Goal: Information Seeking & Learning: Learn about a topic

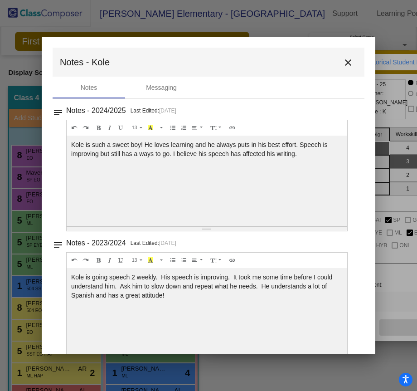
scroll to position [31, 0]
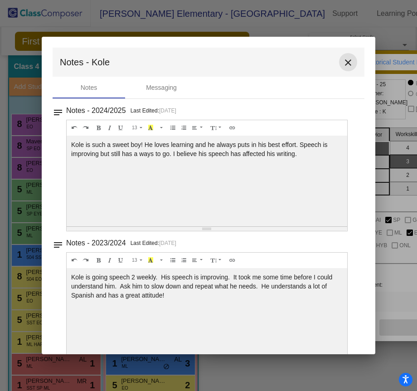
click at [345, 63] on mat-icon "close" at bounding box center [348, 62] width 11 height 11
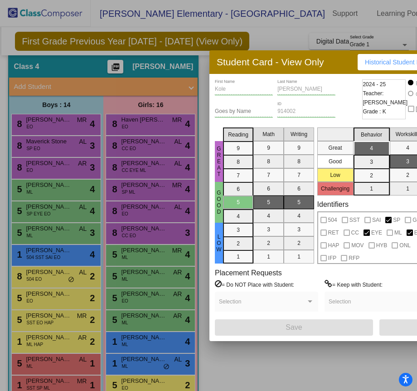
click at [264, 36] on div at bounding box center [208, 195] width 417 height 391
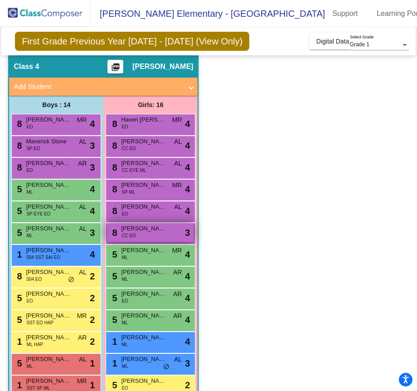
click at [153, 237] on div "8 [PERSON_NAME] CC EO lock do_not_disturb_alt 3" at bounding box center [150, 232] width 87 height 19
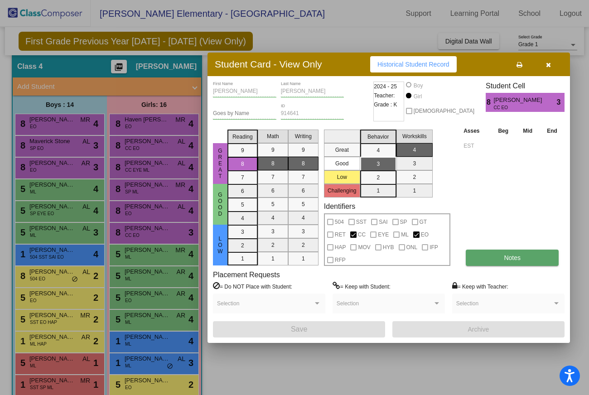
click at [417, 260] on span "Notes" at bounding box center [512, 257] width 17 height 7
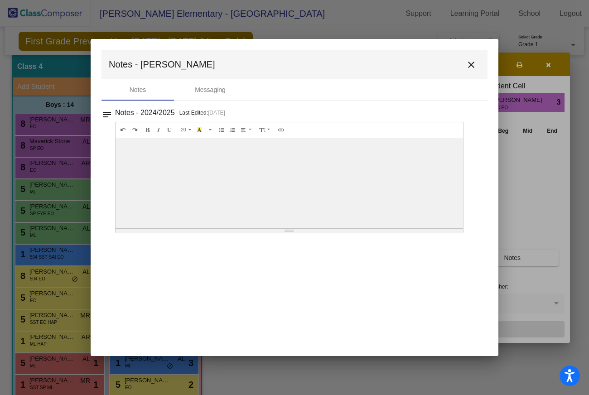
click at [417, 66] on mat-icon "close" at bounding box center [471, 64] width 11 height 11
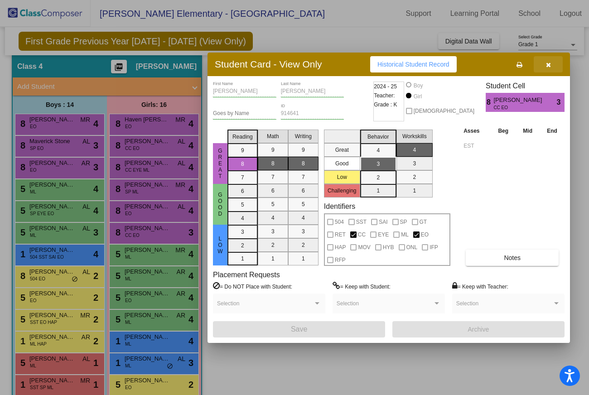
click at [417, 65] on icon "button" at bounding box center [548, 65] width 5 height 6
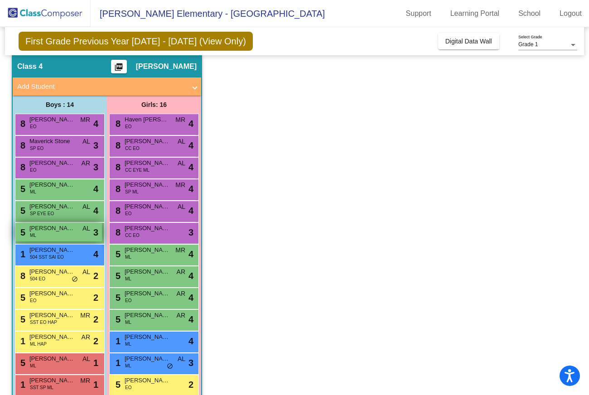
click at [68, 233] on span "[PERSON_NAME]" at bounding box center [51, 228] width 45 height 9
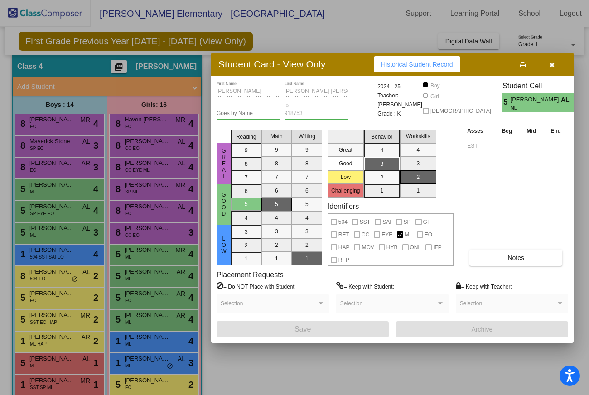
click at [73, 218] on div at bounding box center [294, 197] width 589 height 395
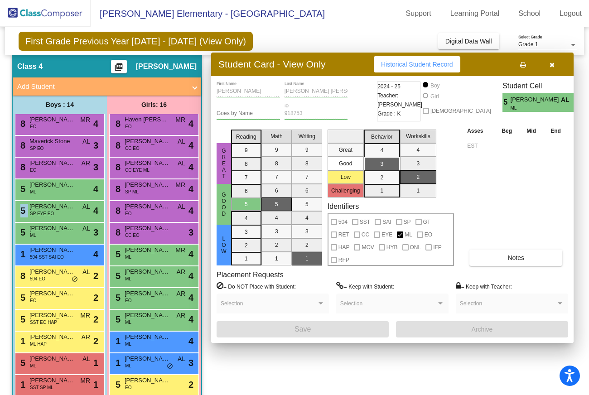
click at [73, 218] on div "5 [PERSON_NAME] SP EYE EO AL lock do_not_disturb_alt 4" at bounding box center [58, 210] width 87 height 19
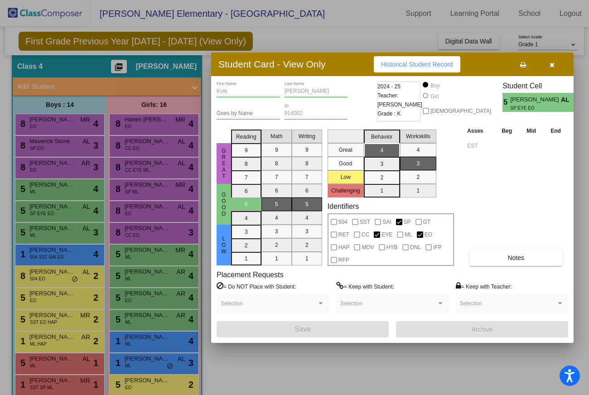
click at [78, 194] on div at bounding box center [294, 197] width 589 height 395
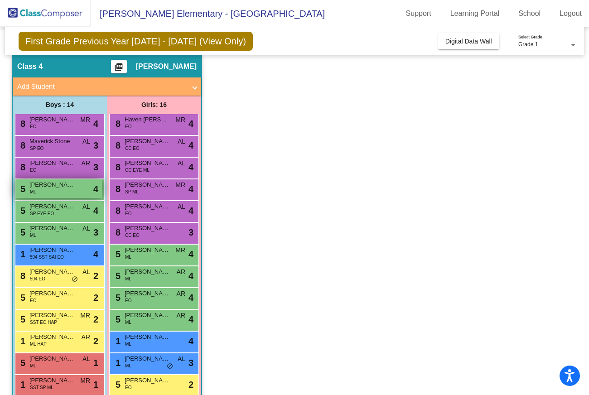
click at [80, 193] on div "5 [PERSON_NAME] [PERSON_NAME] lock do_not_disturb_alt 4" at bounding box center [58, 189] width 87 height 19
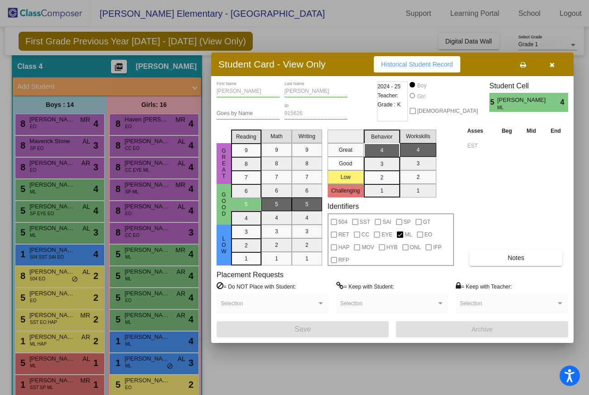
click at [79, 234] on div at bounding box center [294, 197] width 589 height 395
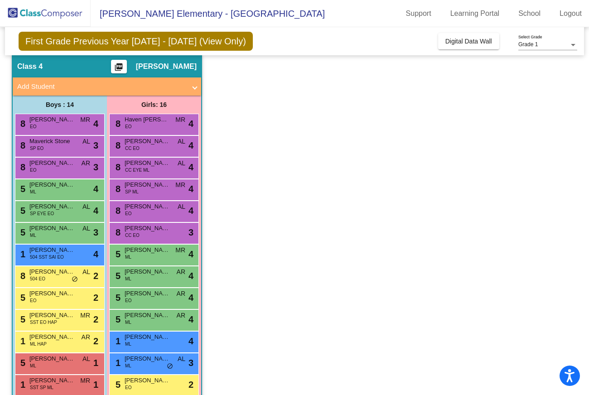
click at [79, 234] on div "5 [PERSON_NAME] [PERSON_NAME] AL lock do_not_disturb_alt 3" at bounding box center [58, 232] width 87 height 19
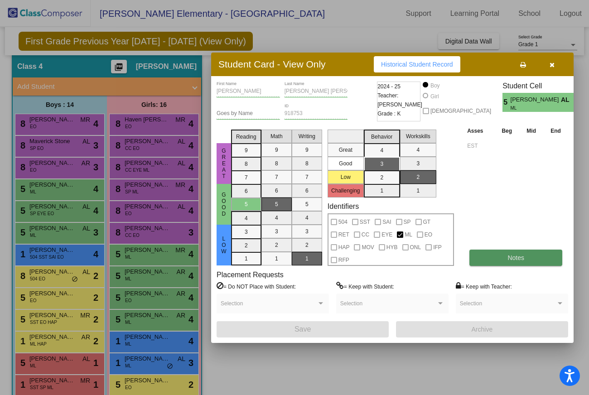
click at [417, 259] on button "Notes" at bounding box center [516, 258] width 93 height 16
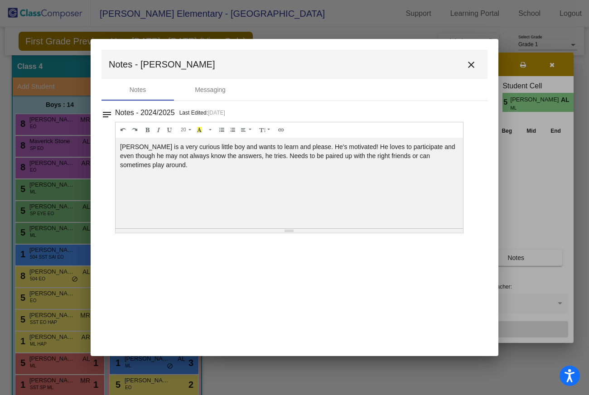
click at [417, 68] on mat-icon "close" at bounding box center [471, 64] width 11 height 11
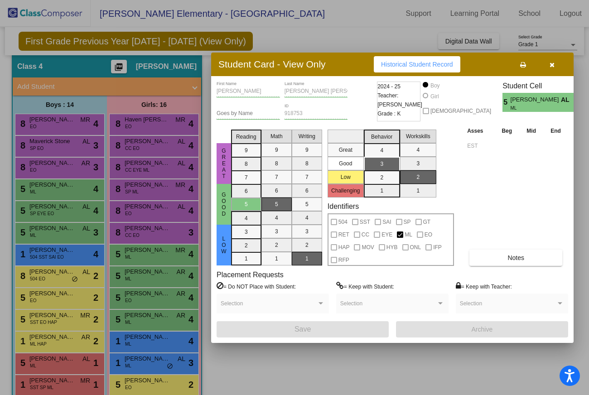
click at [161, 255] on div at bounding box center [294, 197] width 589 height 395
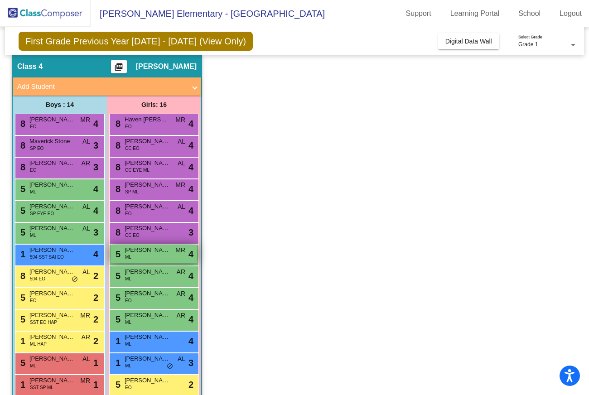
click at [136, 255] on div "5 [PERSON_NAME] [PERSON_NAME] MR lock do_not_disturb_alt 4" at bounding box center [154, 254] width 87 height 19
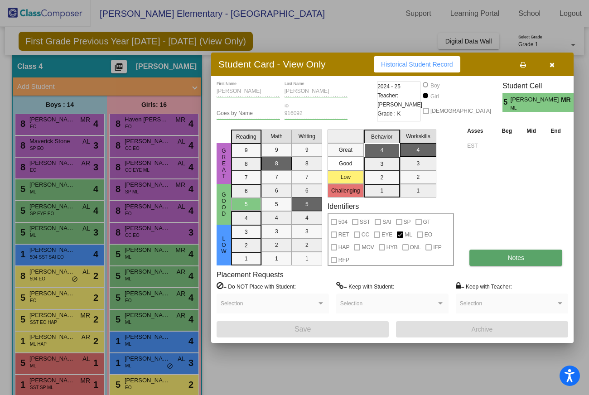
click at [417, 256] on button "Notes" at bounding box center [516, 258] width 93 height 16
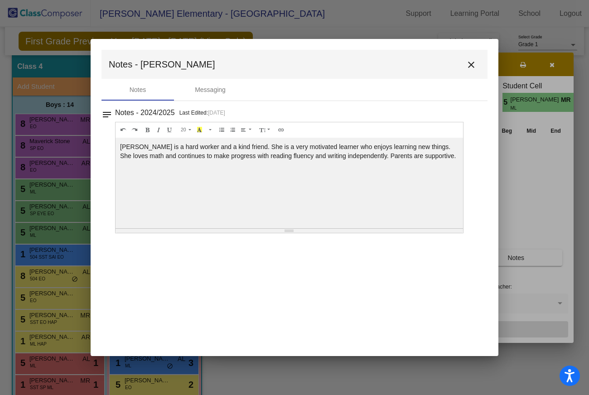
click at [270, 22] on div at bounding box center [294, 197] width 589 height 395
click at [417, 69] on mat-icon "close" at bounding box center [471, 64] width 11 height 11
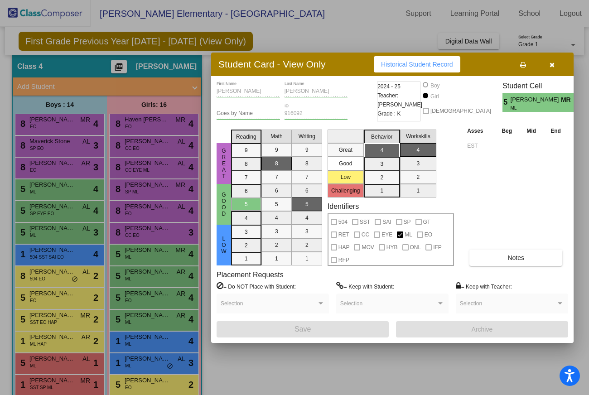
click at [163, 274] on div at bounding box center [294, 197] width 589 height 395
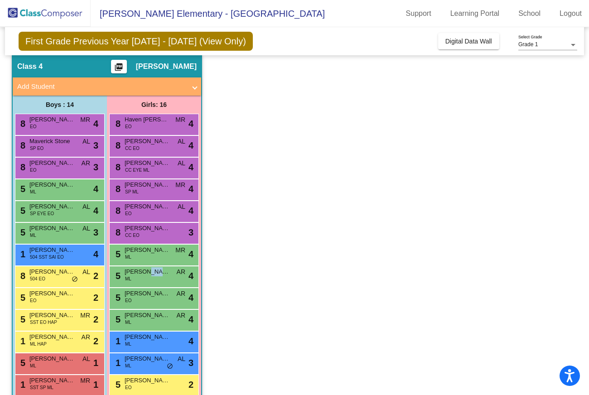
click at [163, 274] on span "[PERSON_NAME]" at bounding box center [147, 271] width 45 height 9
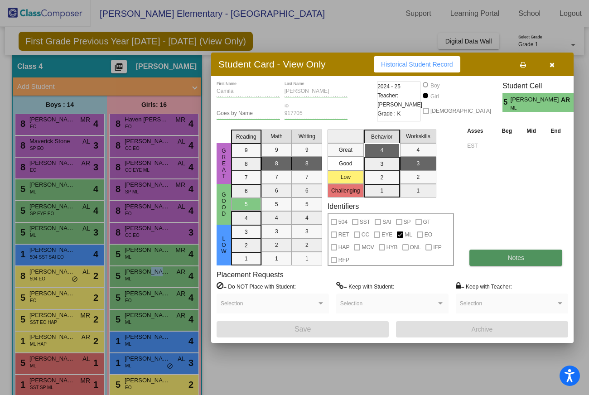
click at [417, 261] on button "Notes" at bounding box center [516, 258] width 93 height 16
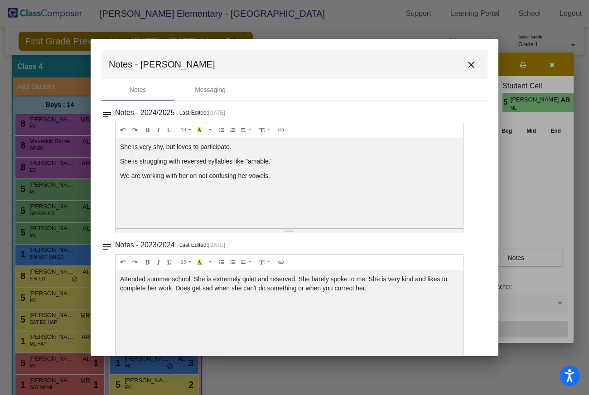
click at [284, 36] on div at bounding box center [294, 197] width 589 height 395
click at [417, 69] on mat-icon "close" at bounding box center [471, 64] width 11 height 11
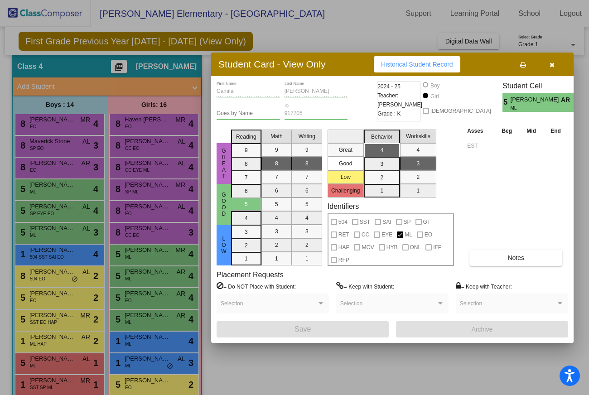
click at [158, 306] on div at bounding box center [294, 197] width 589 height 395
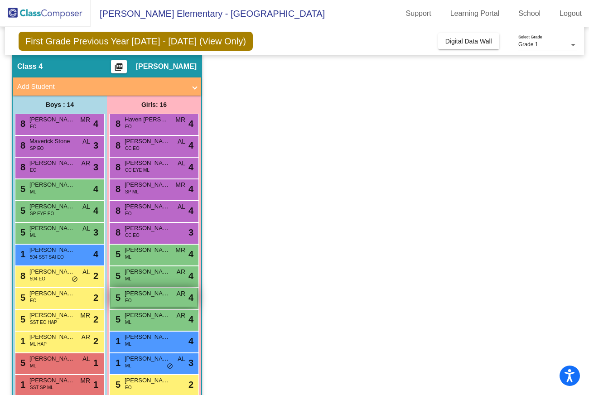
click at [160, 303] on div "5 [PERSON_NAME] AR lock do_not_disturb_alt 4" at bounding box center [154, 297] width 87 height 19
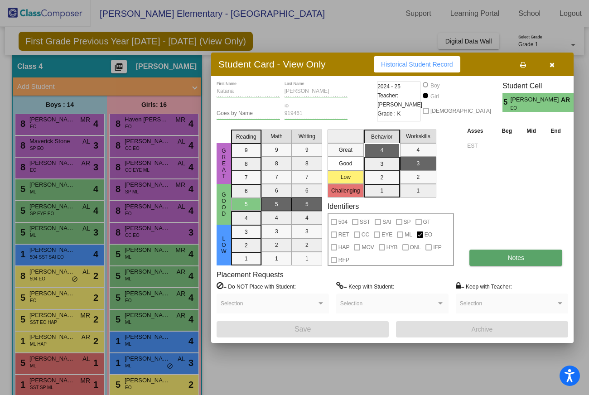
click at [417, 256] on span "Notes" at bounding box center [516, 257] width 17 height 7
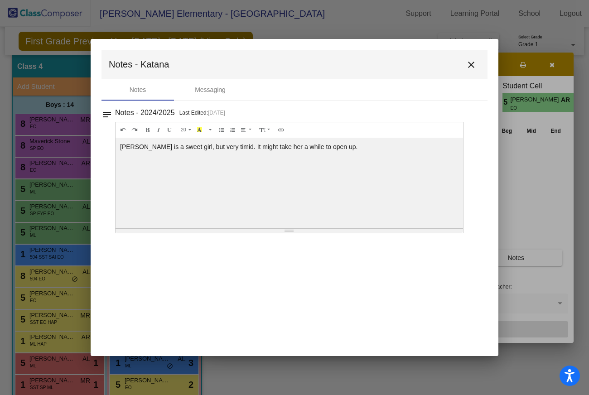
click at [417, 67] on mat-icon "close" at bounding box center [471, 64] width 11 height 11
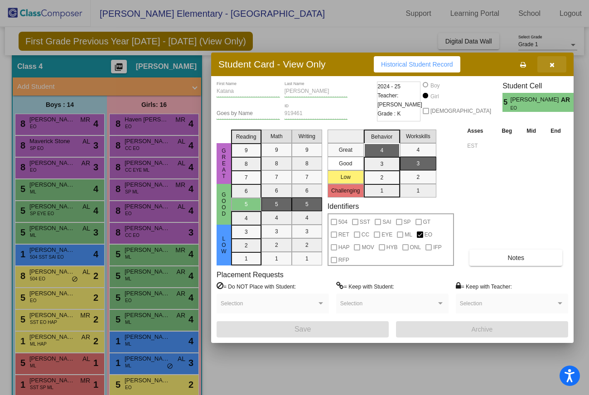
click at [417, 66] on button "button" at bounding box center [552, 64] width 29 height 16
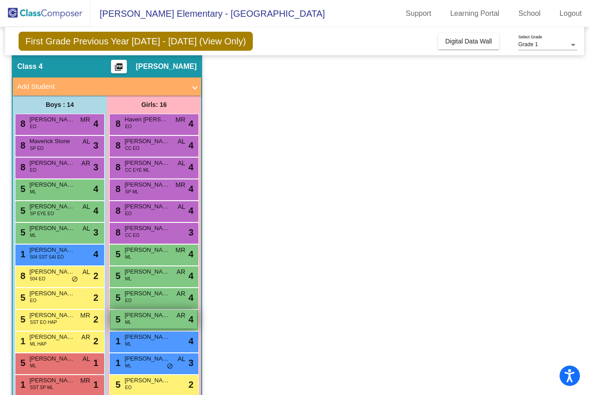
click at [152, 319] on span "[PERSON_NAME]" at bounding box center [147, 315] width 45 height 9
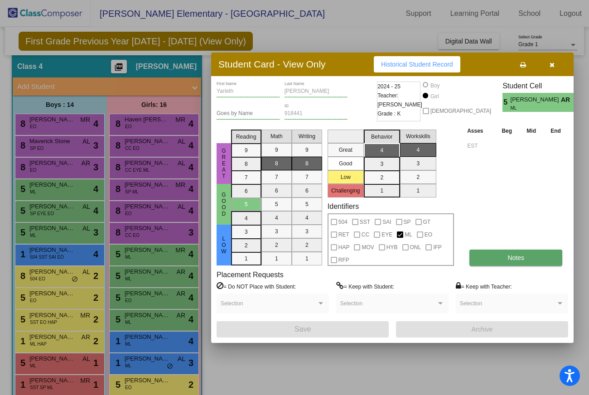
click at [417, 258] on button "Notes" at bounding box center [516, 258] width 93 height 16
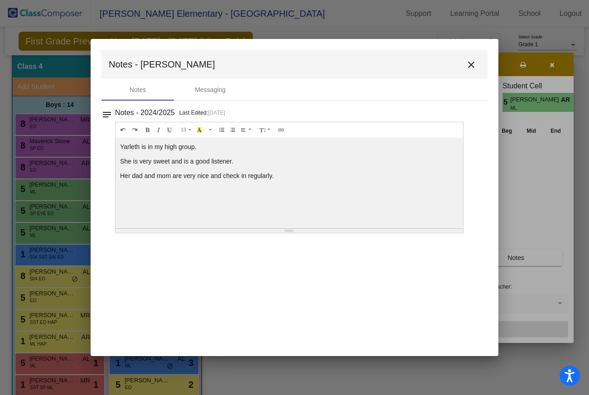
click at [417, 67] on mat-icon "close" at bounding box center [471, 64] width 11 height 11
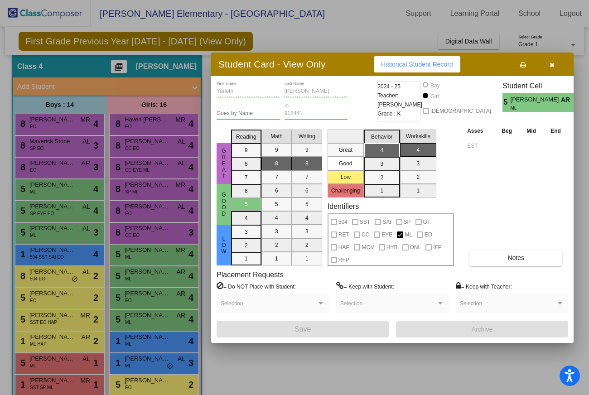
click at [150, 313] on div at bounding box center [294, 197] width 589 height 395
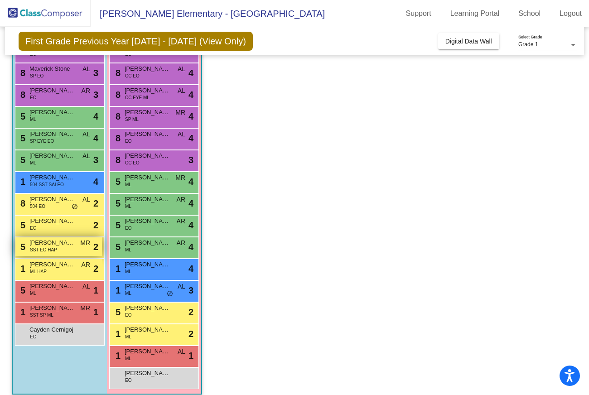
scroll to position [109, 0]
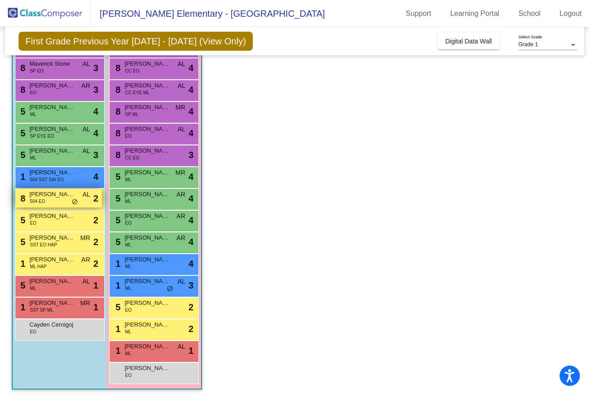
click at [58, 194] on span "[PERSON_NAME]" at bounding box center [51, 194] width 45 height 9
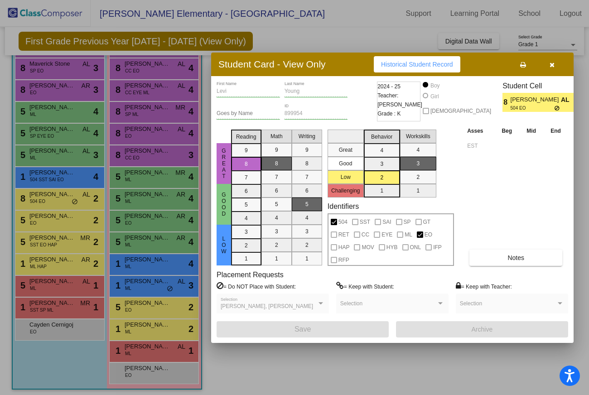
click at [44, 180] on div at bounding box center [294, 197] width 589 height 395
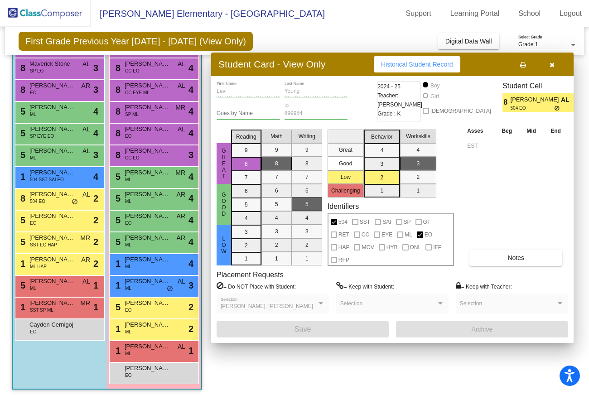
click at [44, 180] on span "504 SST SAI EO" at bounding box center [47, 179] width 34 height 7
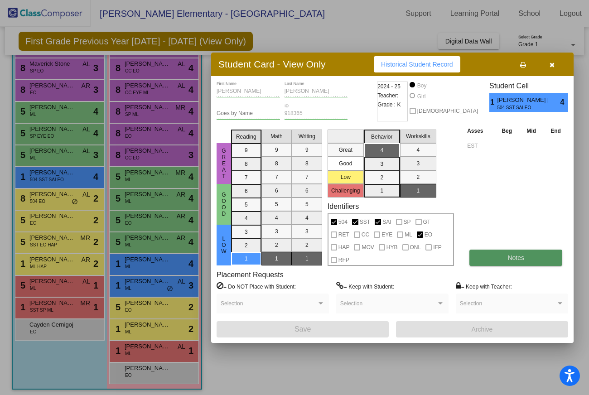
click at [417, 258] on span "Notes" at bounding box center [516, 257] width 17 height 7
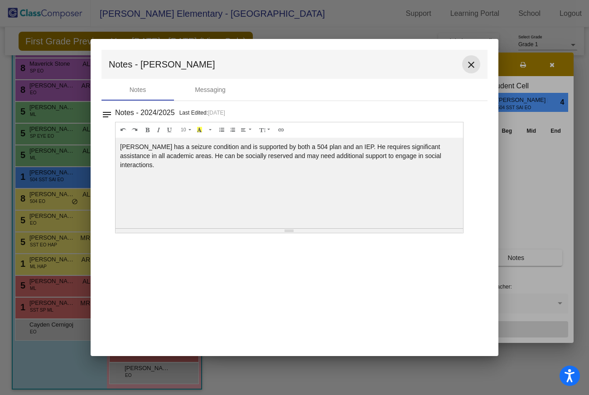
click at [417, 67] on mat-icon "close" at bounding box center [471, 64] width 11 height 11
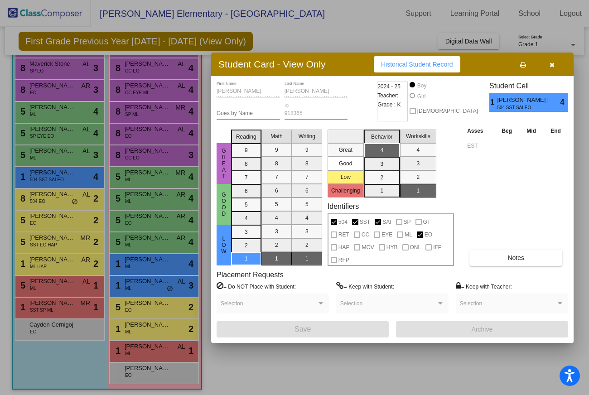
click at [417, 267] on div "[PERSON_NAME] First Name [PERSON_NAME] Last Name Goes by Name 918365 ID 2024 - …" at bounding box center [393, 210] width 352 height 256
click at [417, 256] on button "Notes" at bounding box center [516, 258] width 93 height 16
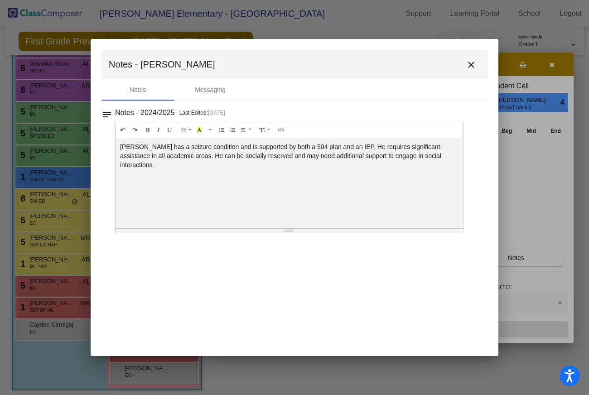
click at [417, 64] on mat-icon "close" at bounding box center [471, 64] width 11 height 11
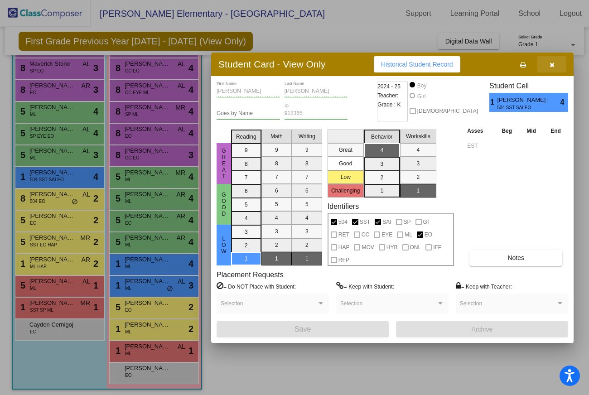
click at [417, 60] on button "button" at bounding box center [552, 64] width 29 height 16
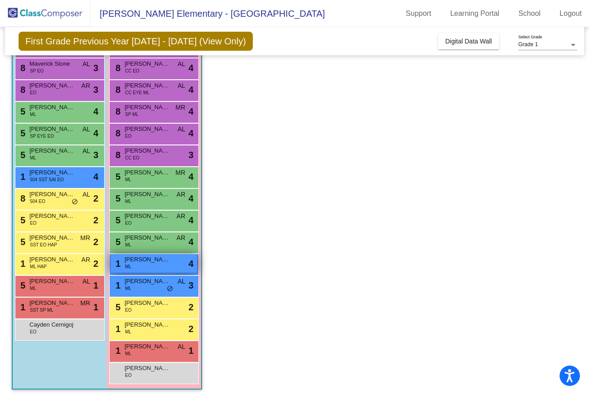
click at [165, 264] on div "1 Genesis [PERSON_NAME] [PERSON_NAME] lock do_not_disturb_alt 4" at bounding box center [154, 263] width 87 height 19
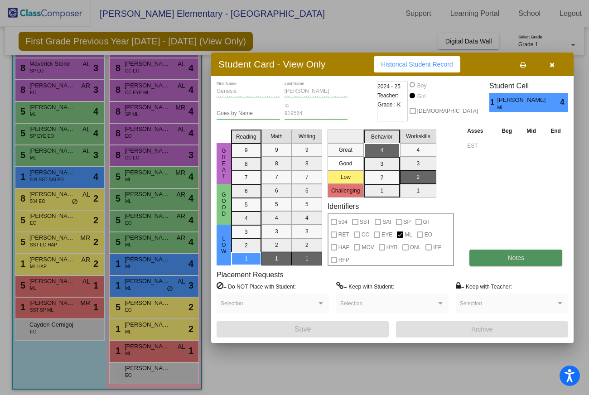
click at [417, 254] on span "Notes" at bounding box center [516, 257] width 17 height 7
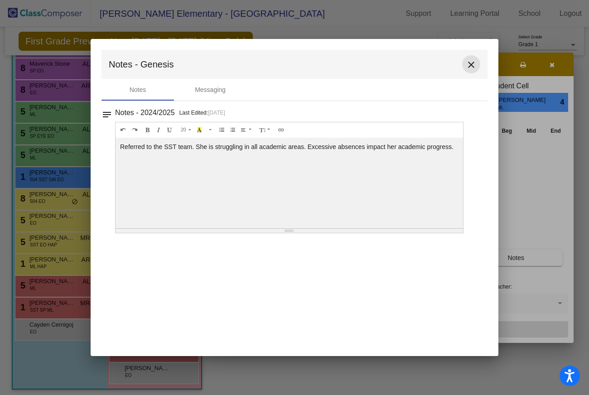
click at [417, 63] on mat-icon "close" at bounding box center [471, 64] width 11 height 11
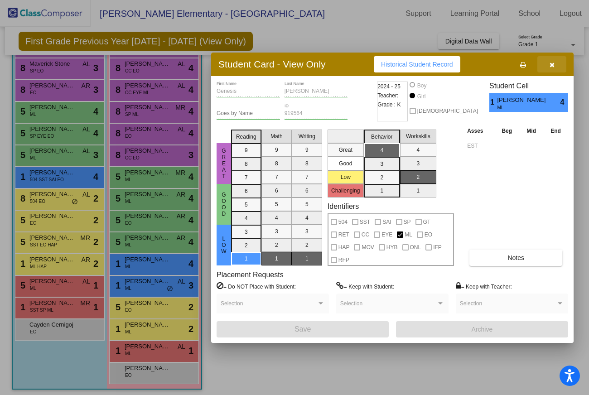
click at [417, 69] on button "button" at bounding box center [552, 64] width 29 height 16
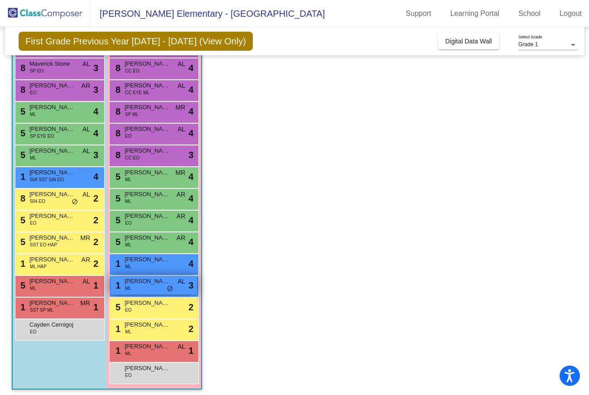
click at [136, 277] on span "[PERSON_NAME]" at bounding box center [147, 281] width 45 height 9
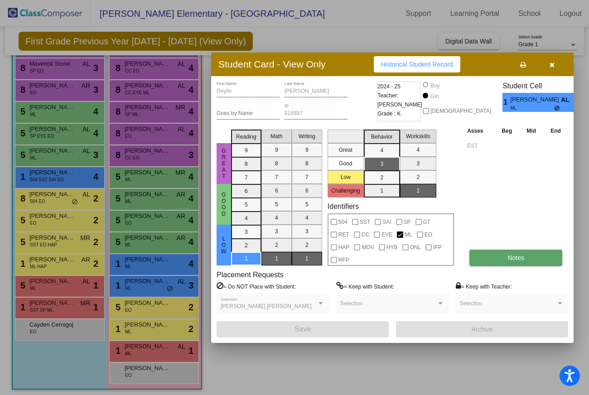
click at [417, 257] on span "Notes" at bounding box center [516, 257] width 17 height 7
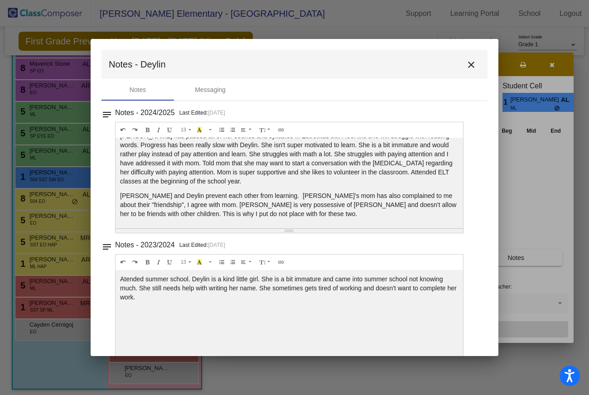
scroll to position [0, 0]
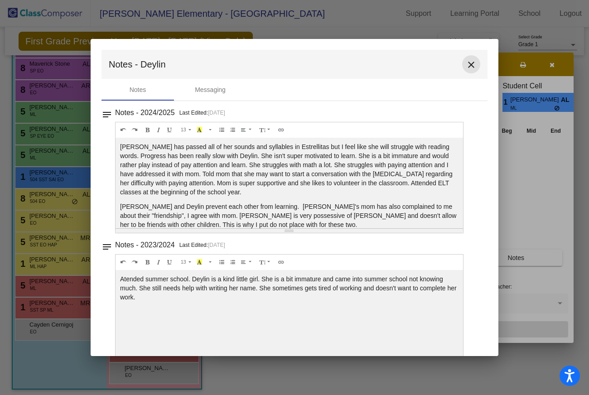
click at [417, 65] on mat-icon "close" at bounding box center [471, 64] width 11 height 11
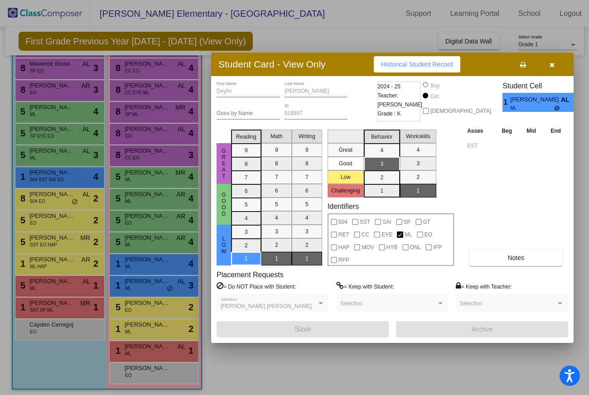
click at [417, 67] on icon "button" at bounding box center [552, 65] width 5 height 6
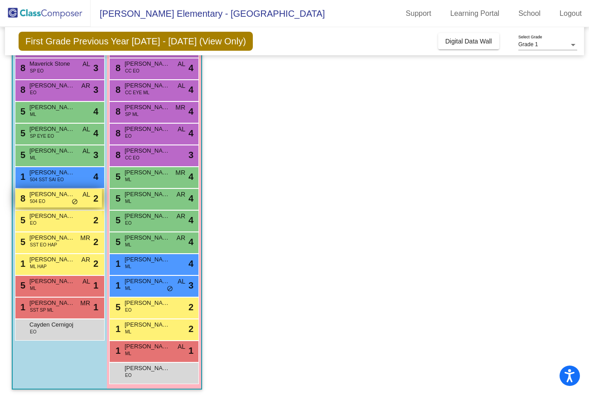
click at [60, 196] on span "[PERSON_NAME]" at bounding box center [51, 194] width 45 height 9
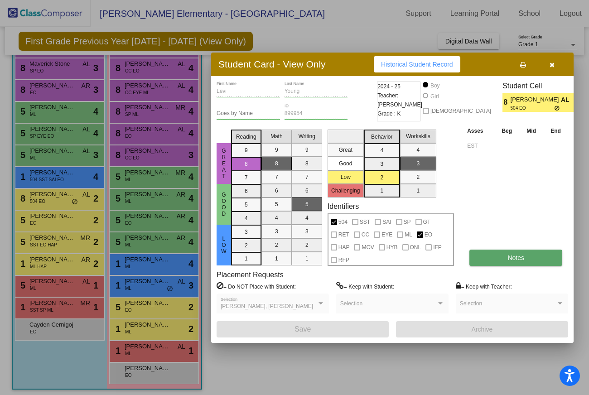
click at [417, 254] on span "Notes" at bounding box center [516, 257] width 17 height 7
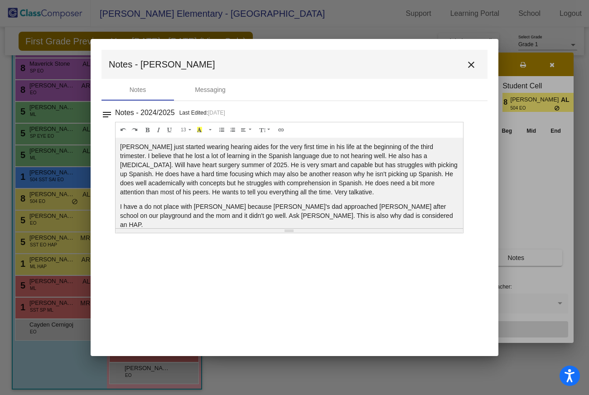
click at [317, 22] on div at bounding box center [294, 197] width 589 height 395
click at [417, 68] on button "close" at bounding box center [471, 64] width 18 height 18
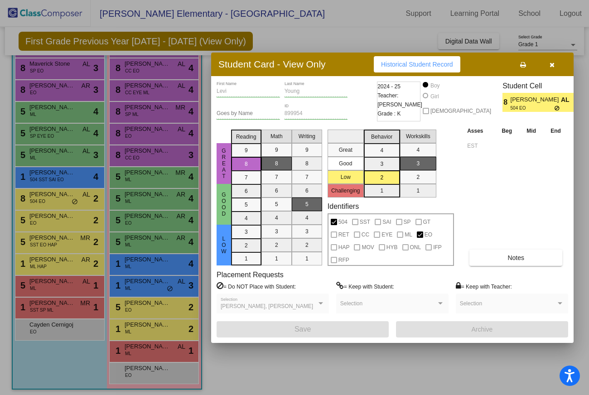
click at [417, 63] on icon "button" at bounding box center [552, 65] width 5 height 6
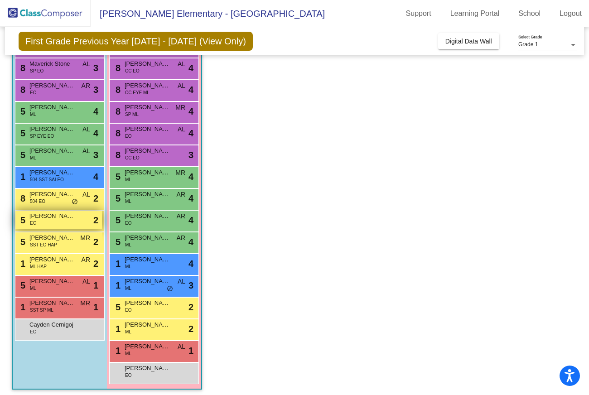
click at [53, 221] on div "5 [PERSON_NAME] EO lock do_not_disturb_alt 2" at bounding box center [58, 220] width 87 height 19
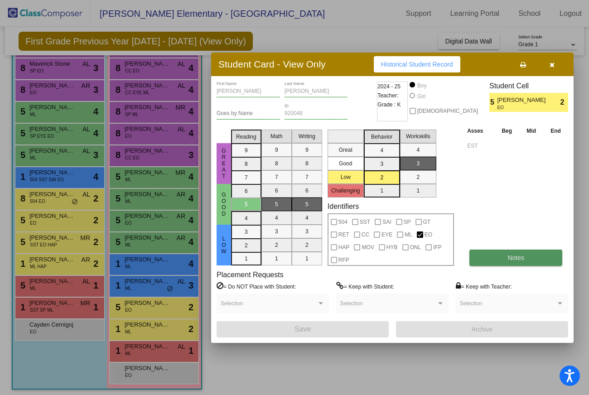
click at [417, 264] on button "Notes" at bounding box center [516, 258] width 93 height 16
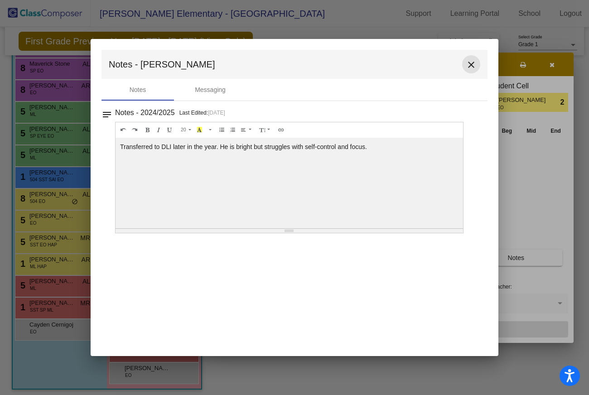
click at [417, 68] on mat-icon "close" at bounding box center [471, 64] width 11 height 11
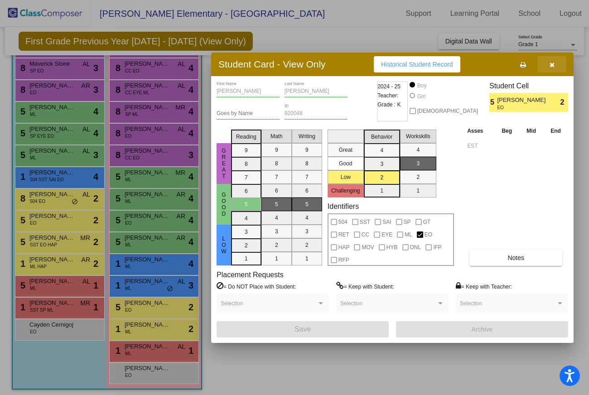
click at [417, 65] on button "button" at bounding box center [552, 64] width 29 height 16
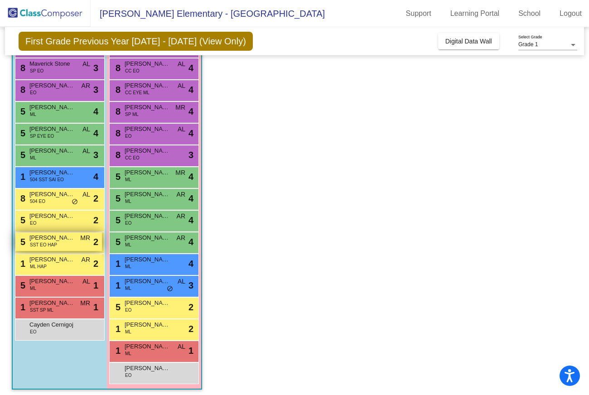
click at [65, 242] on span "[PERSON_NAME]" at bounding box center [51, 237] width 45 height 9
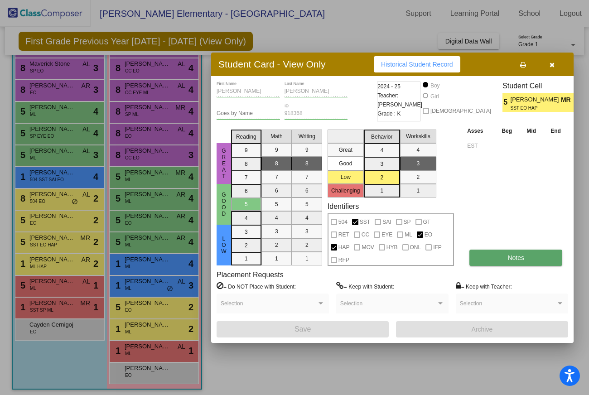
click at [417, 261] on button "Notes" at bounding box center [516, 258] width 93 height 16
